Goal: Find specific page/section: Find specific page/section

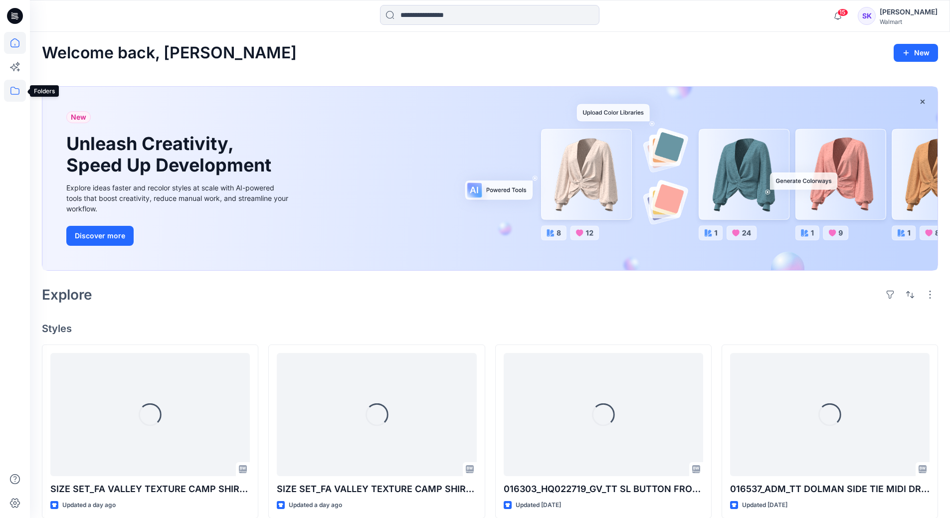
click at [9, 92] on icon at bounding box center [15, 91] width 22 height 22
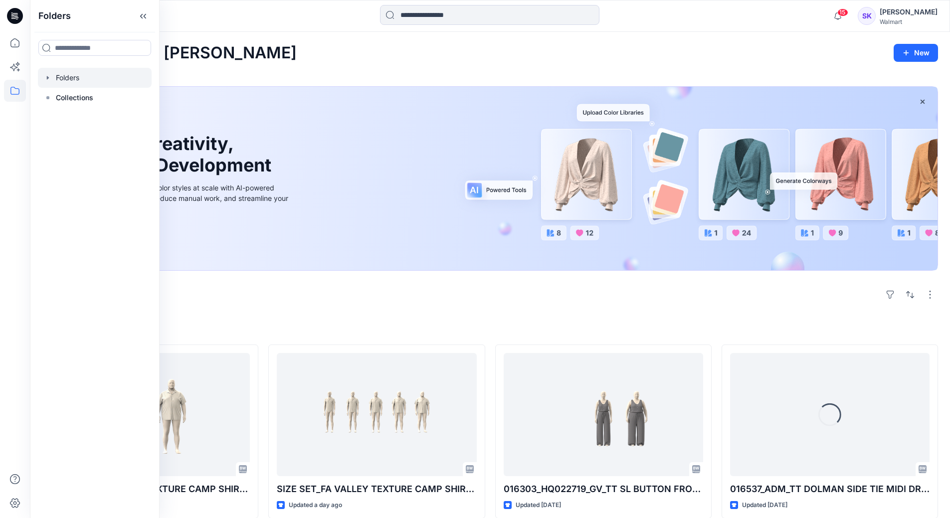
click at [77, 79] on div at bounding box center [95, 78] width 114 height 20
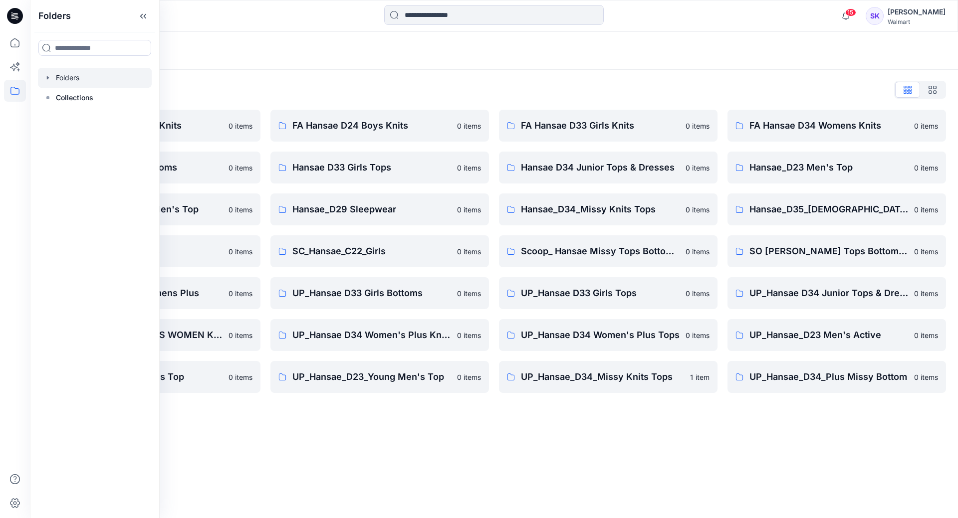
click at [338, 86] on div "Folders List" at bounding box center [494, 90] width 904 height 16
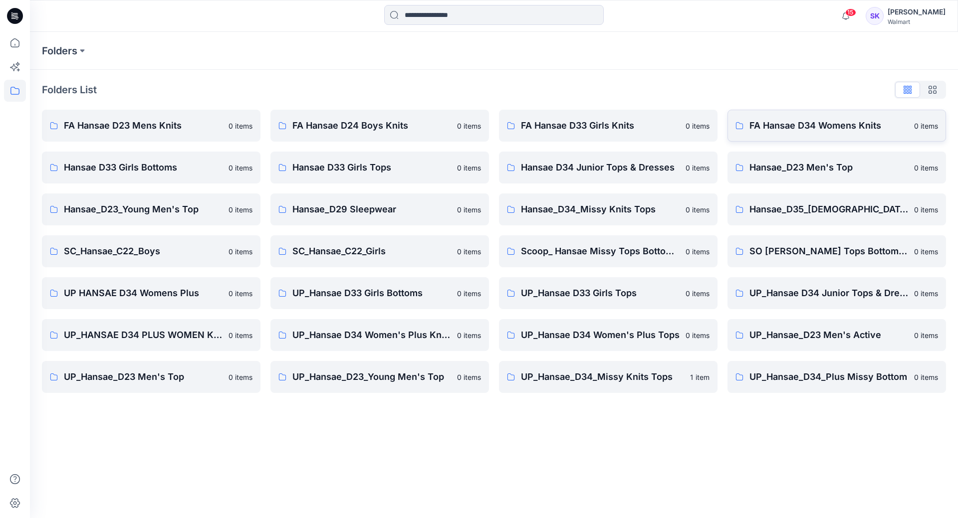
click at [811, 121] on p "FA Hansae D34 Womens Knits" at bounding box center [828, 126] width 159 height 14
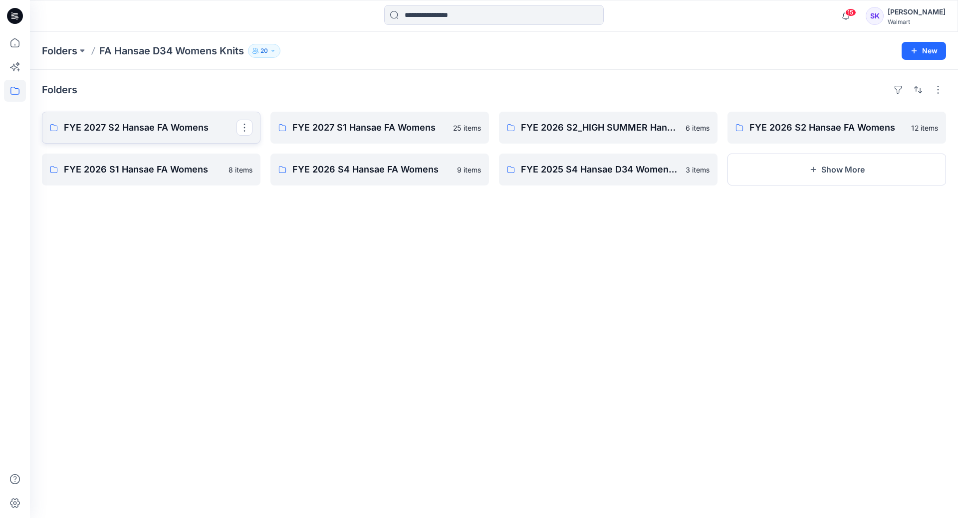
click at [166, 135] on link "FYE 2027 S2 Hansae FA Womens" at bounding box center [151, 128] width 219 height 32
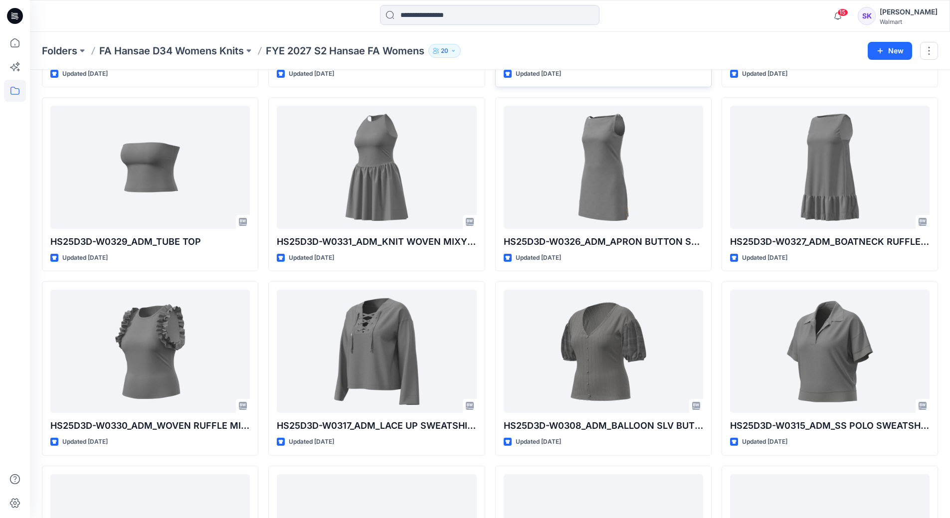
scroll to position [200, 0]
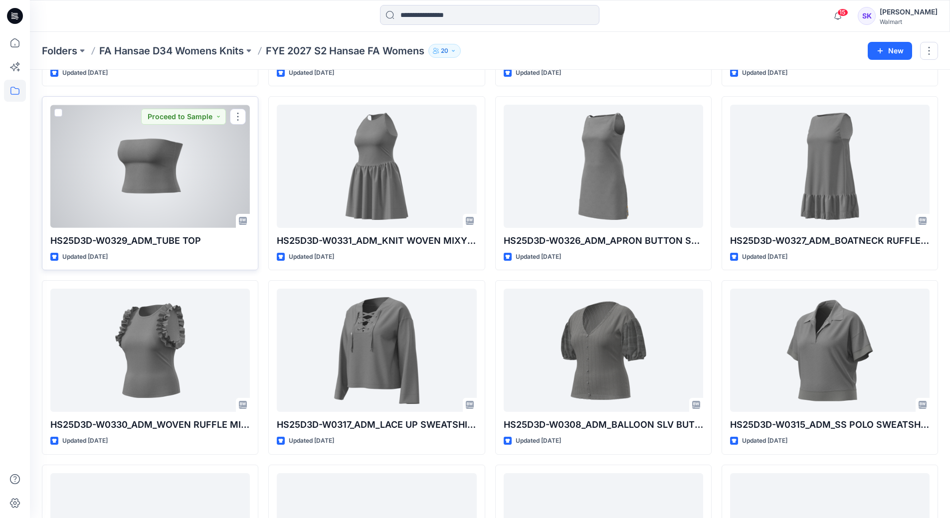
click at [108, 174] on div at bounding box center [150, 166] width 200 height 123
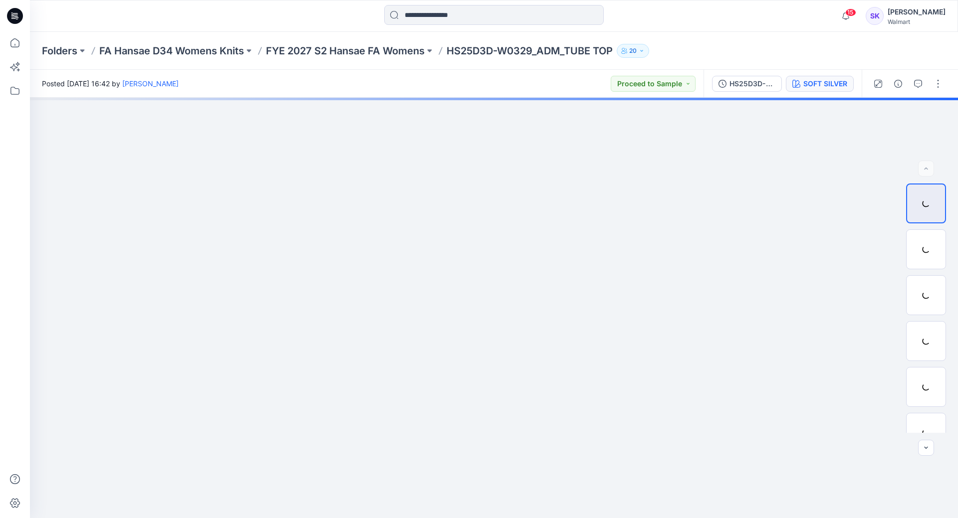
click at [789, 81] on button "SOFT SILVER" at bounding box center [820, 84] width 68 height 16
